Goal: Task Accomplishment & Management: Manage account settings

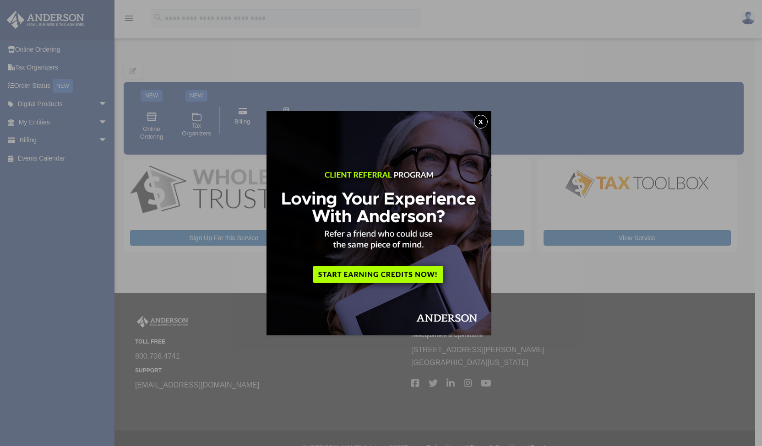
click at [485, 122] on button "x" at bounding box center [481, 122] width 14 height 14
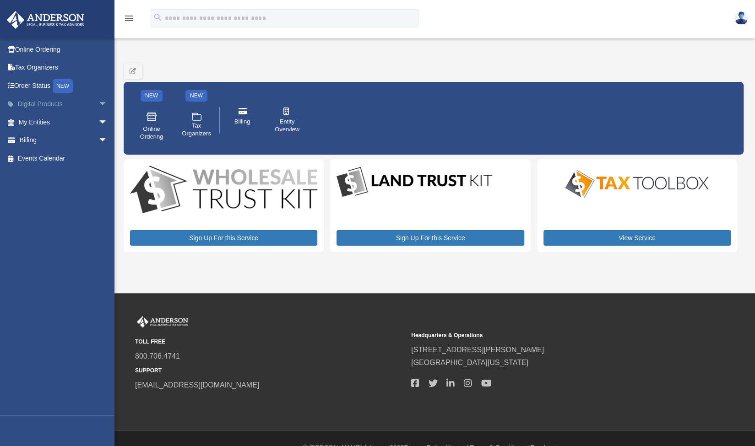
click at [100, 99] on span "arrow_drop_down" at bounding box center [107, 104] width 18 height 19
click at [98, 104] on span "arrow_drop_up" at bounding box center [107, 104] width 18 height 19
click at [98, 120] on span "arrow_drop_down" at bounding box center [107, 122] width 18 height 19
click at [98, 120] on span "arrow_drop_up" at bounding box center [107, 122] width 18 height 19
click at [98, 137] on span "arrow_drop_down" at bounding box center [107, 140] width 18 height 19
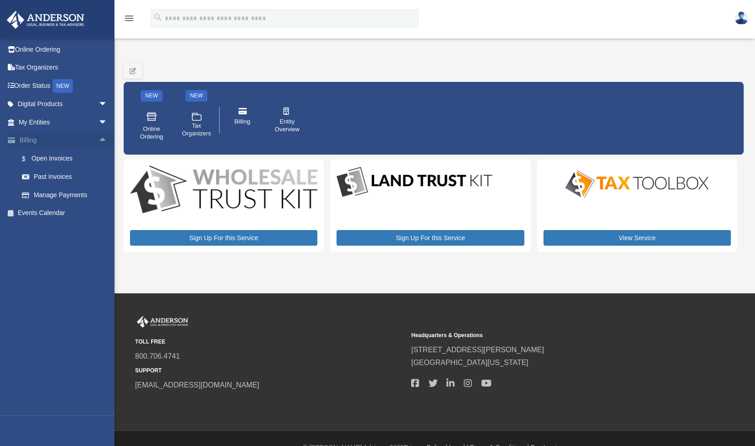
click at [98, 137] on span "arrow_drop_up" at bounding box center [107, 140] width 18 height 19
click at [54, 65] on link "Tax Organizers" at bounding box center [63, 68] width 115 height 18
click at [748, 16] on link at bounding box center [740, 18] width 27 height 40
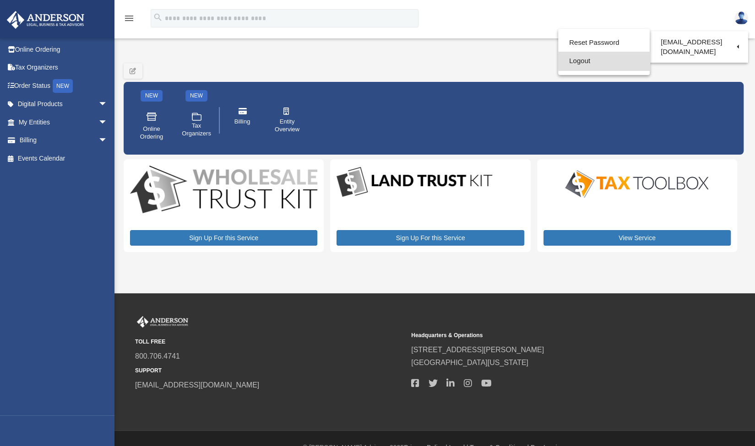
click at [594, 65] on link "Logout" at bounding box center [604, 61] width 92 height 19
